Goal: Information Seeking & Learning: Learn about a topic

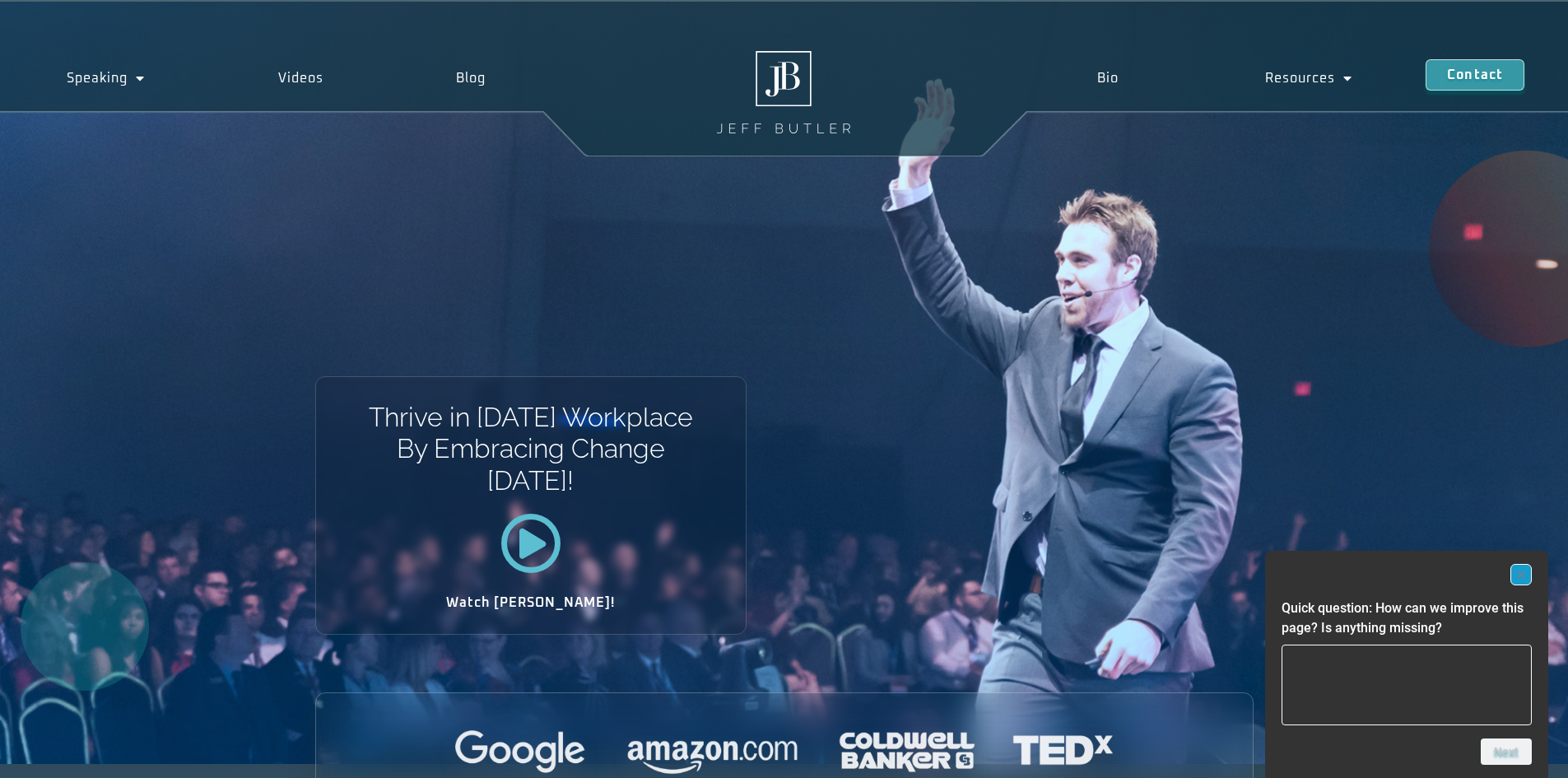
click at [1519, 574] on rect "Hide survey" at bounding box center [1521, 574] width 20 height 20
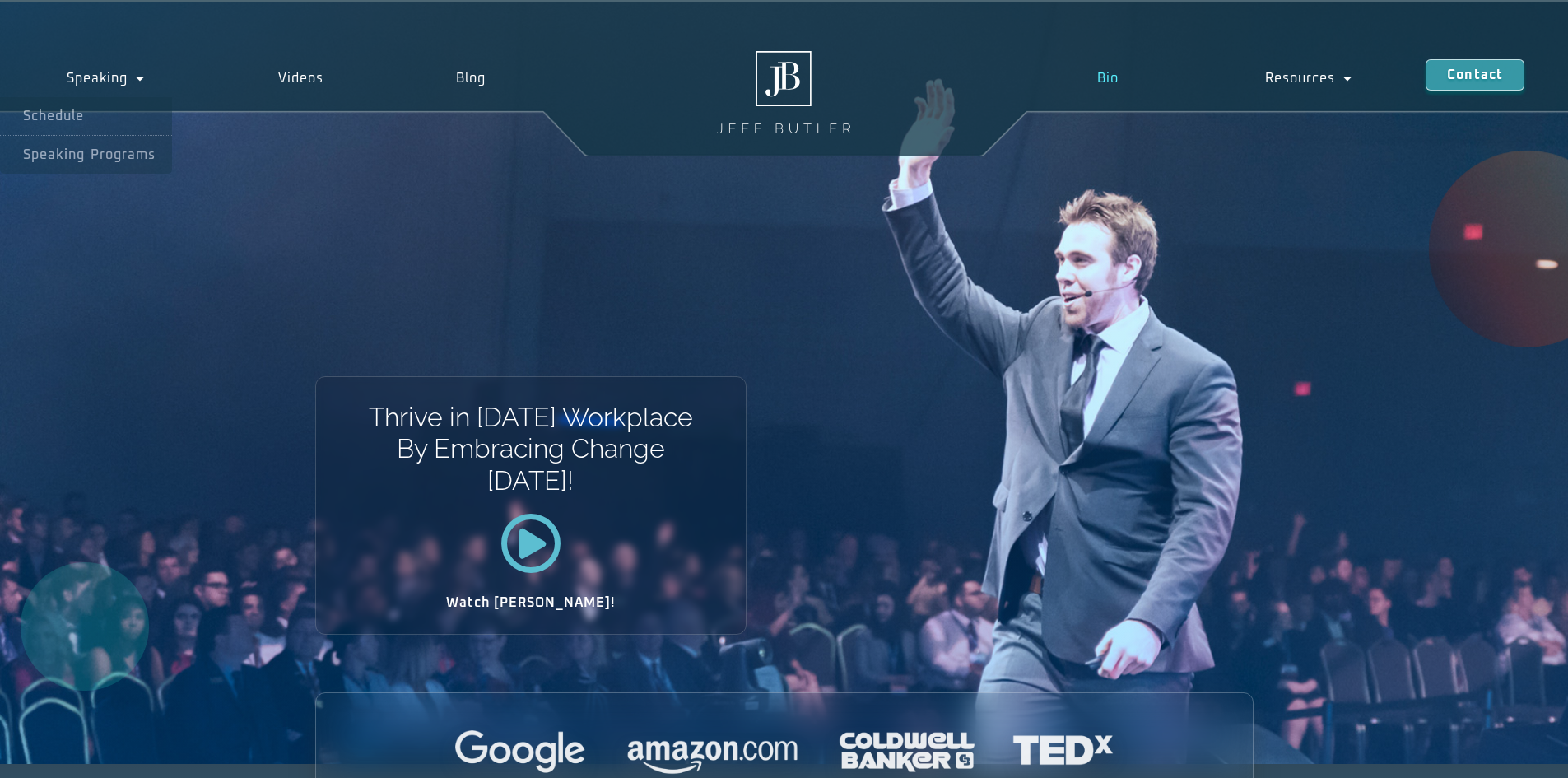
click at [1093, 80] on link "Bio" at bounding box center [1106, 78] width 168 height 38
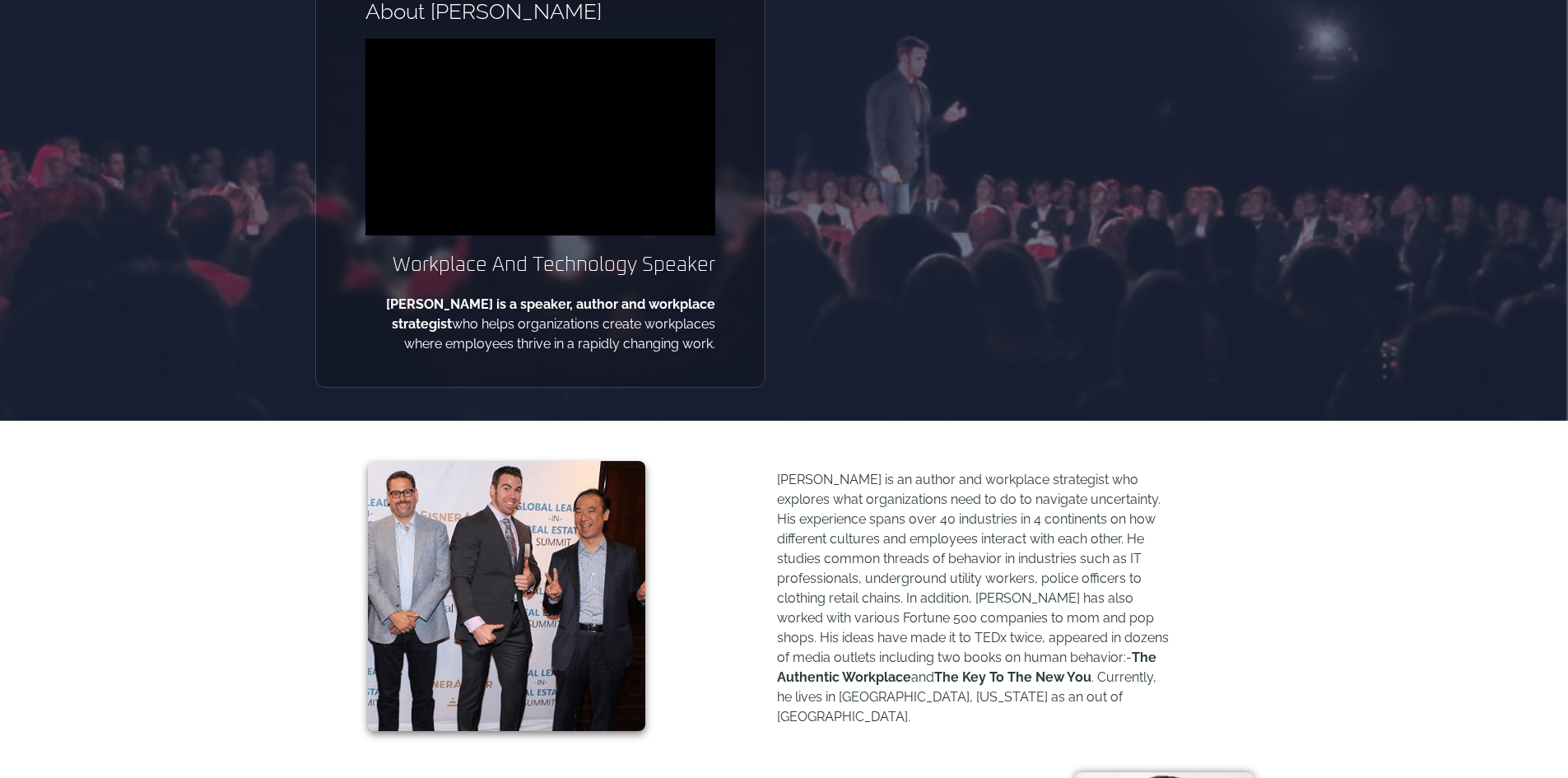
scroll to position [329, 0]
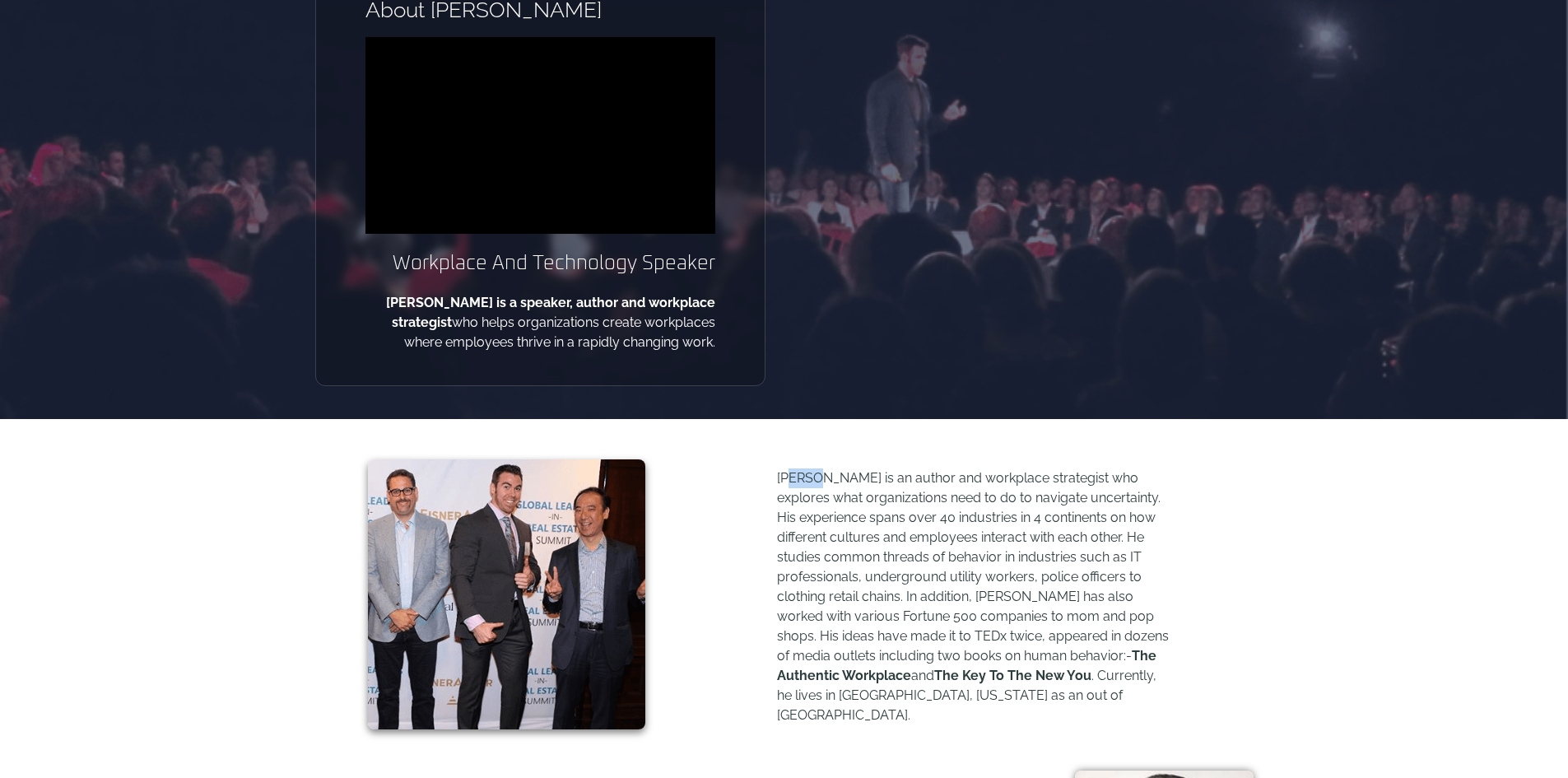
drag, startPoint x: 792, startPoint y: 486, endPoint x: 925, endPoint y: 490, distance: 133.1
click at [885, 490] on p "Jeff Butler is an author and workplace strategist who explores what organizatio…" at bounding box center [974, 597] width 395 height 257
click at [1084, 646] on p "Jeff Butler is an author and workplace strategist who explores what organizatio…" at bounding box center [974, 597] width 395 height 257
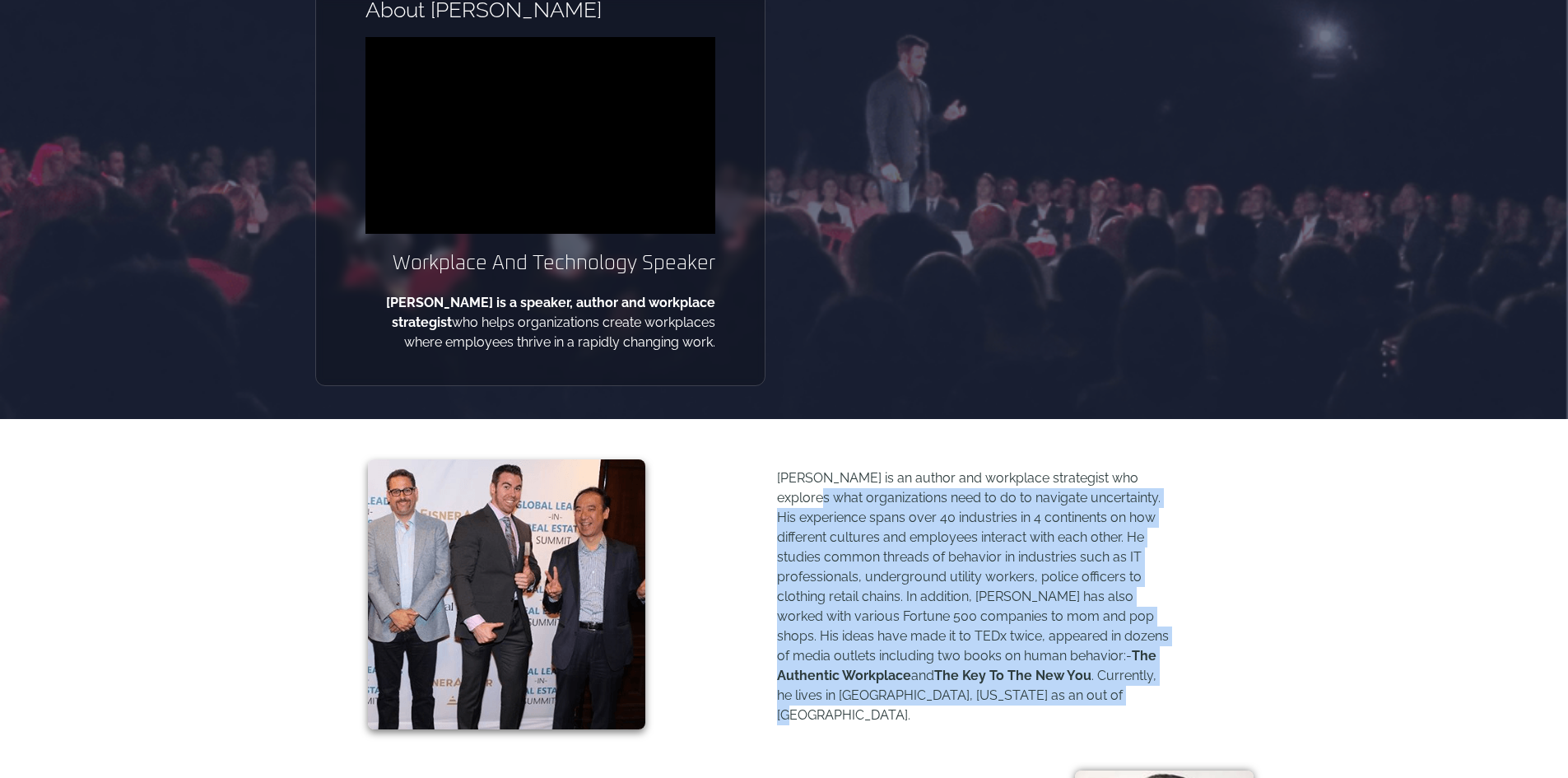
drag, startPoint x: 1020, startPoint y: 691, endPoint x: 738, endPoint y: 438, distance: 378.9
click at [741, 444] on div "Jeff Butler is an author and workplace strategist who explores what organizatio…" at bounding box center [785, 594] width 939 height 351
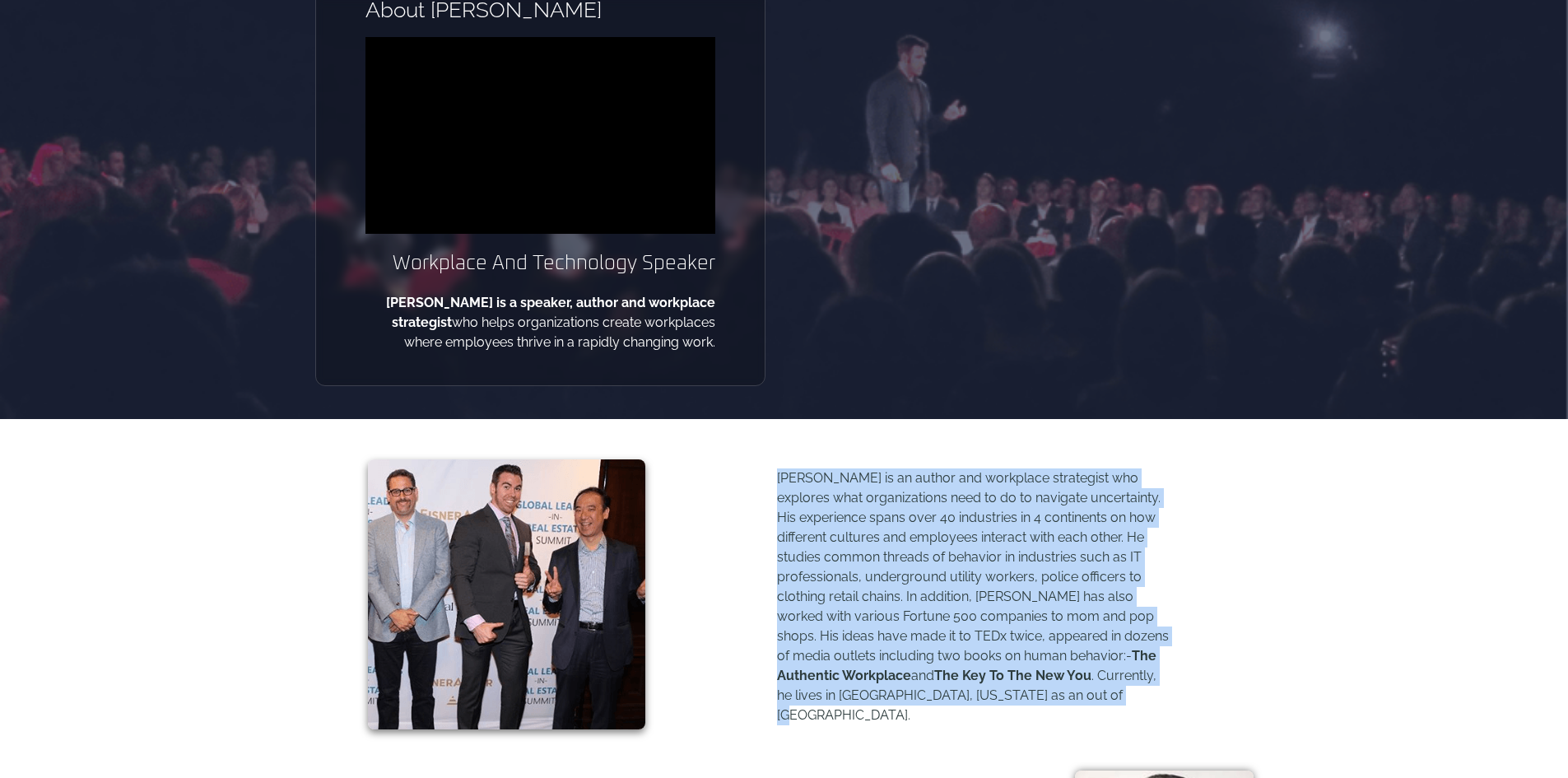
click at [855, 589] on p "Jeff Butler is an author and workplace strategist who explores what organizatio…" at bounding box center [974, 597] width 395 height 257
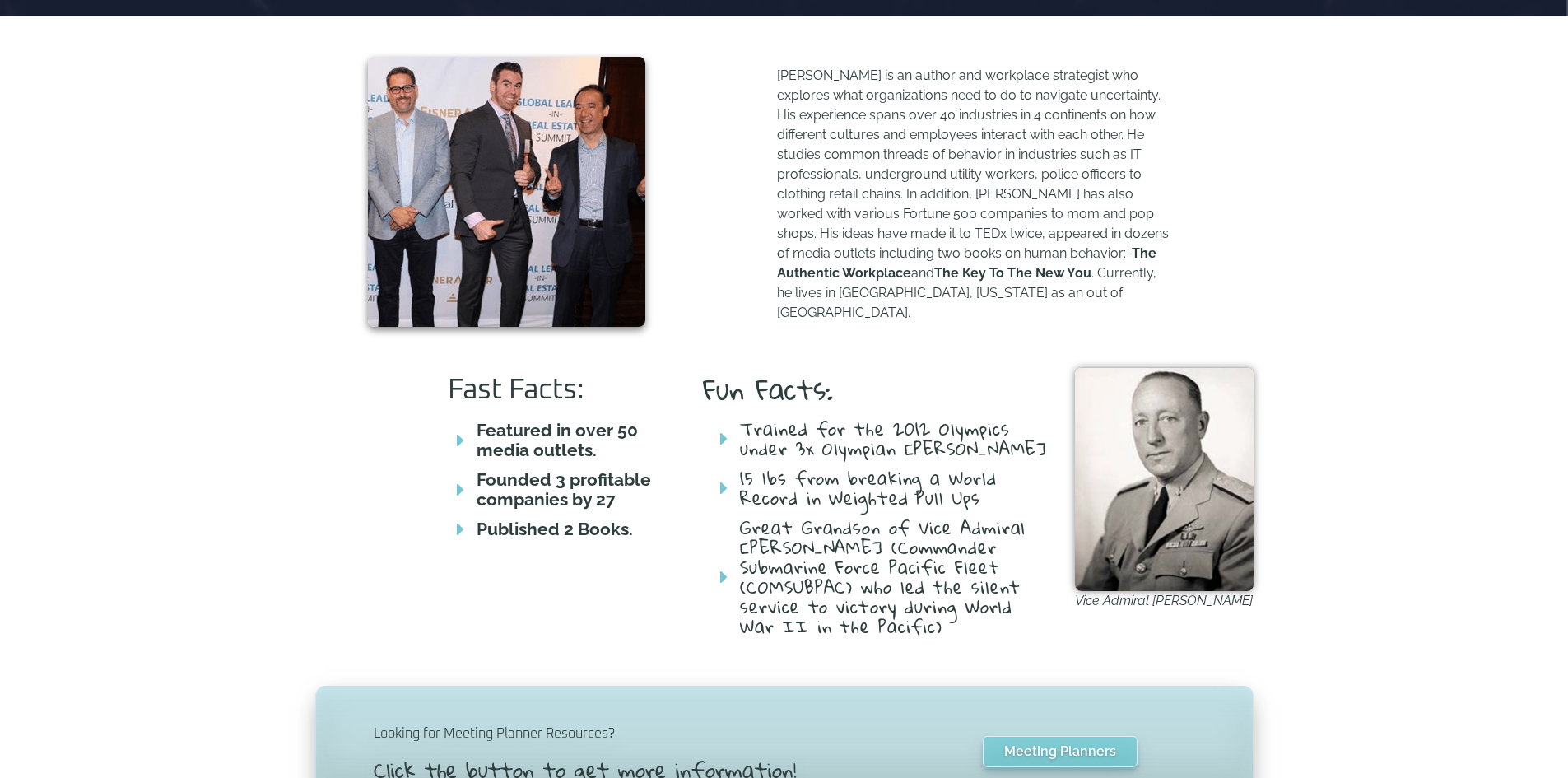
scroll to position [741, 0]
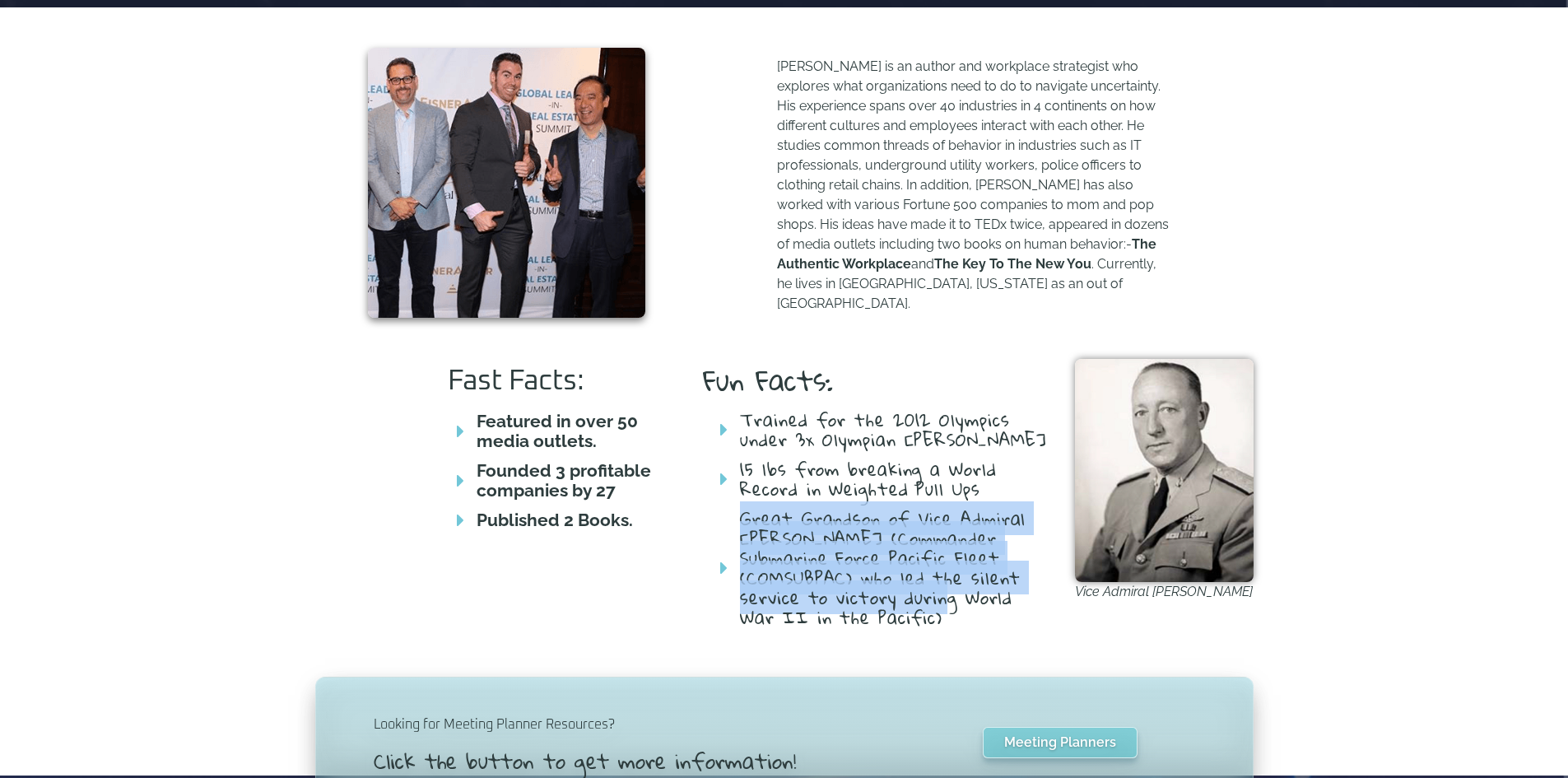
drag, startPoint x: 732, startPoint y: 567, endPoint x: 901, endPoint y: 620, distance: 177.1
click at [901, 620] on li "Great Grandson of Vice Admiral Lockwood (Commander Submarine Force Pacific Flee…" at bounding box center [877, 568] width 347 height 119
click at [901, 628] on span "Great Grandson of Vice Admiral Lockwood (Commander Submarine Force Pacific Flee…" at bounding box center [893, 568] width 315 height 119
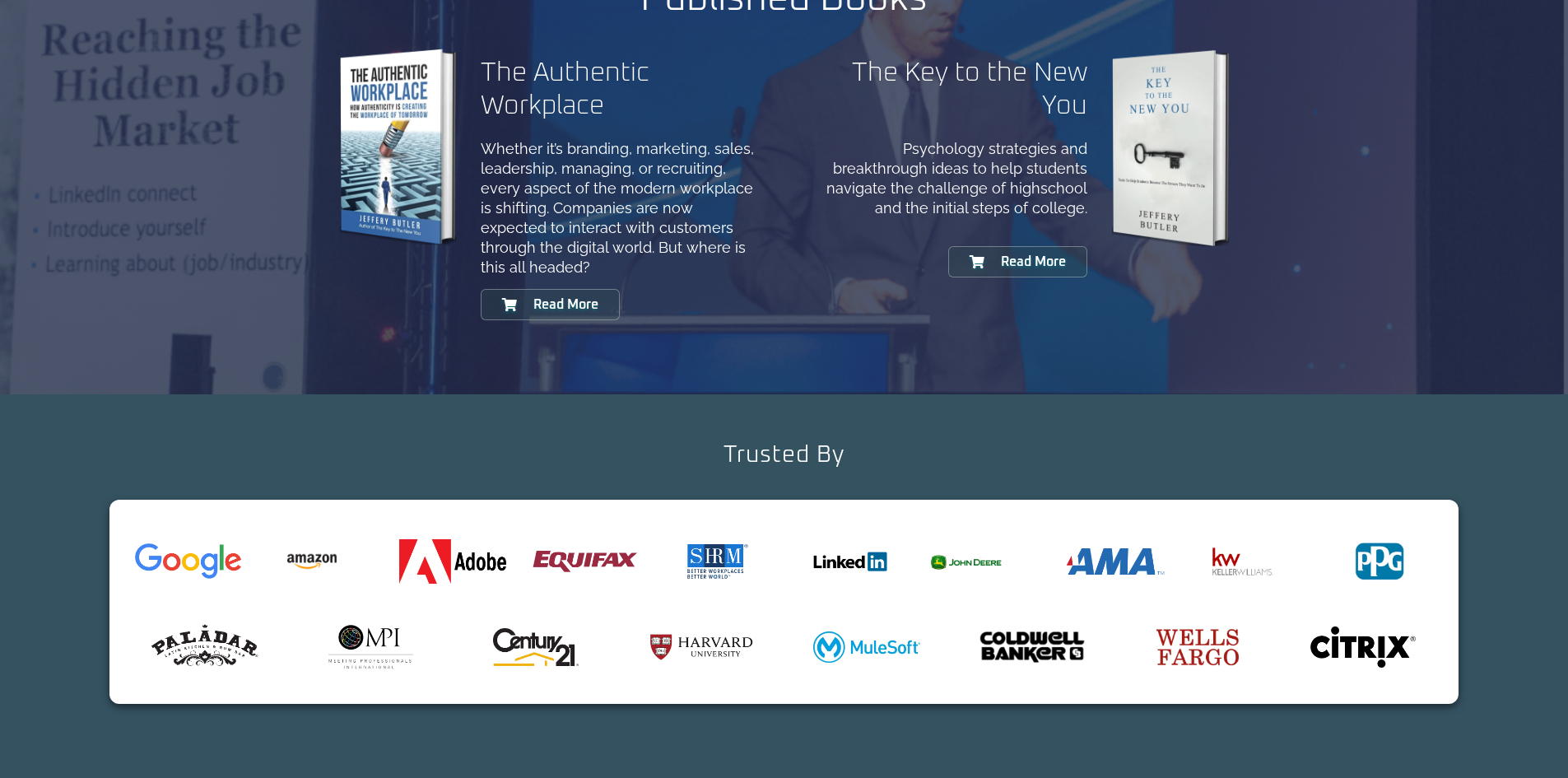
scroll to position [1939, 0]
